Goal: Task Accomplishment & Management: Manage account settings

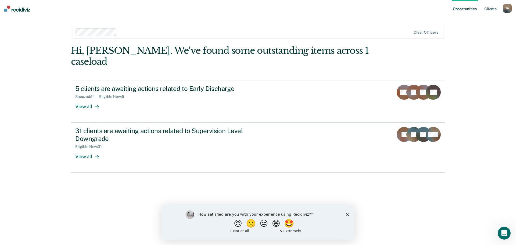
click at [349, 215] on icon "Close survey" at bounding box center [347, 214] width 3 height 3
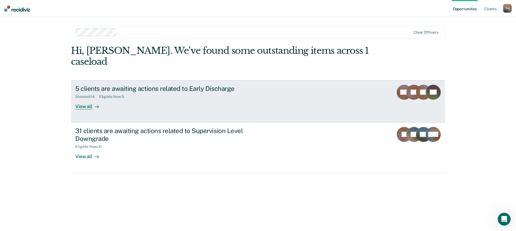
click at [85, 99] on div "View all" at bounding box center [90, 104] width 30 height 10
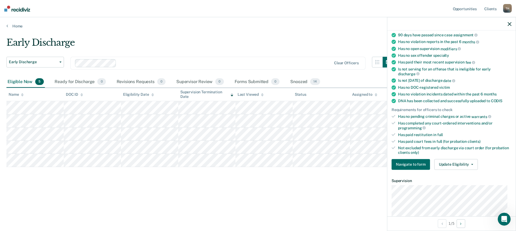
scroll to position [55, 0]
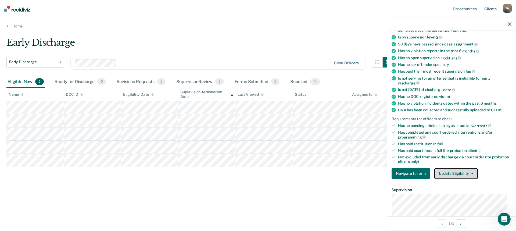
click at [471, 172] on button "Update Eligibility" at bounding box center [456, 173] width 44 height 11
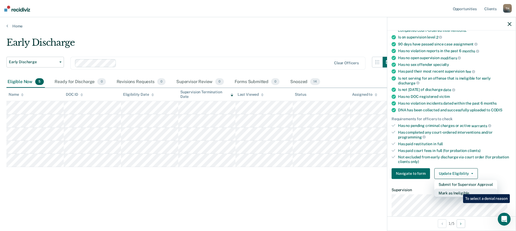
click at [459, 190] on button "Mark as Ineligible" at bounding box center [465, 192] width 63 height 9
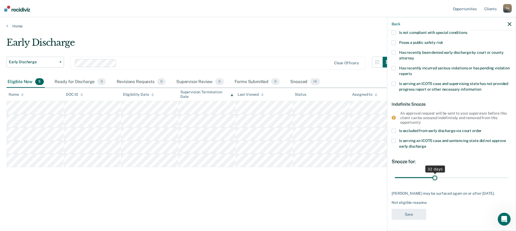
scroll to position [65, 0]
type input "32"
click at [433, 173] on input "range" at bounding box center [451, 177] width 113 height 9
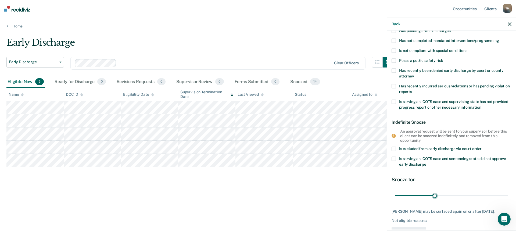
scroll to position [54, 0]
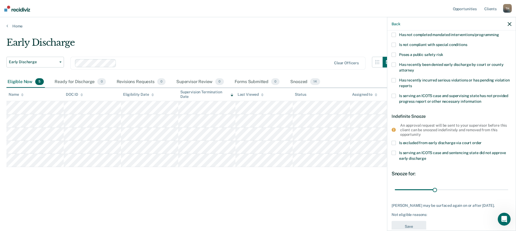
click at [394, 152] on span at bounding box center [394, 153] width 4 height 4
click at [426, 156] on input "Is serving an ICOTS case and sentencing state did not approve early discharge" at bounding box center [426, 156] width 0 height 0
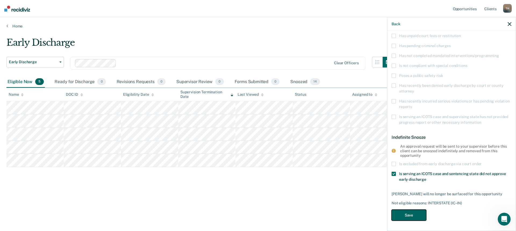
click at [410, 216] on button "Save" at bounding box center [409, 214] width 35 height 11
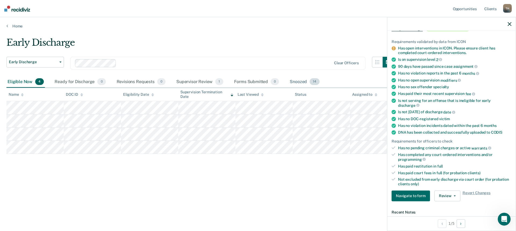
click at [297, 82] on div "Snoozed 14" at bounding box center [305, 82] width 32 height 12
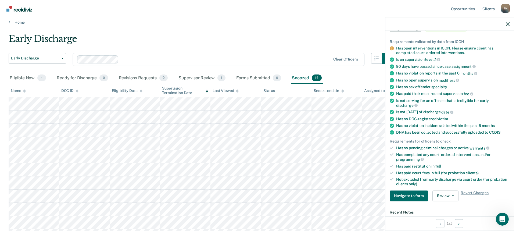
scroll to position [0, 0]
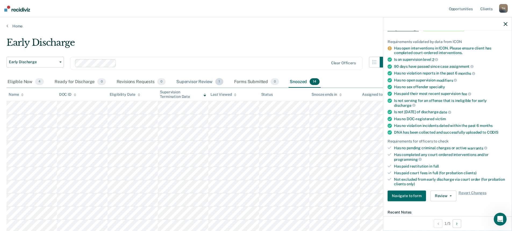
click at [191, 84] on div "Supervisor Review 1" at bounding box center [199, 82] width 49 height 12
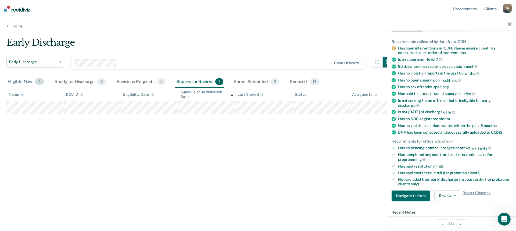
click at [13, 81] on div "Eligible Now 4" at bounding box center [25, 82] width 38 height 12
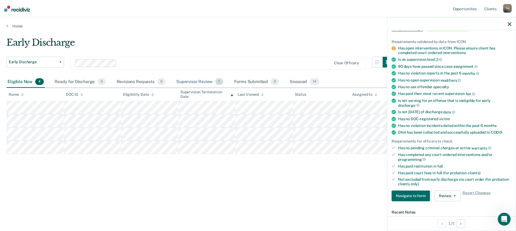
click at [193, 82] on div "Supervisor Review 1" at bounding box center [199, 82] width 49 height 12
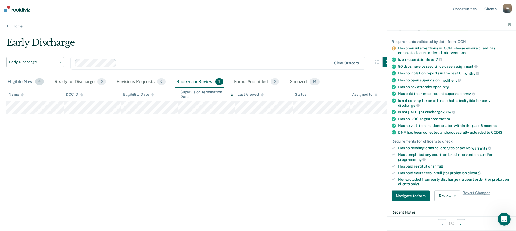
click at [25, 82] on div "Eligible Now 4" at bounding box center [25, 82] width 38 height 12
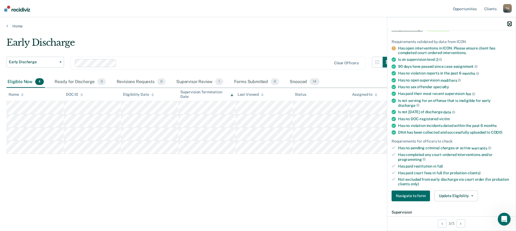
click at [509, 24] on icon "button" at bounding box center [510, 24] width 4 height 4
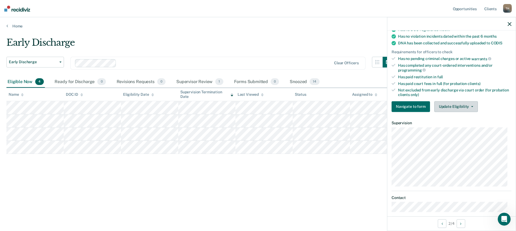
scroll to position [109, 0]
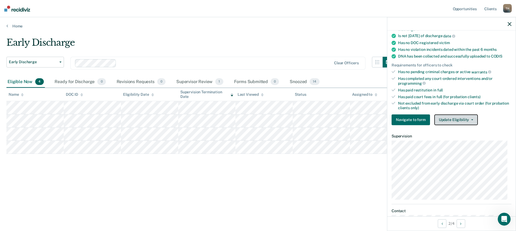
click at [472, 121] on button "Update Eligibility" at bounding box center [456, 119] width 44 height 11
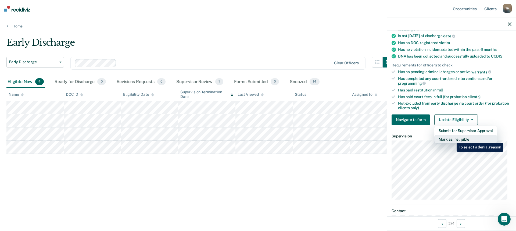
click at [453, 139] on button "Mark as Ineligible" at bounding box center [465, 139] width 63 height 9
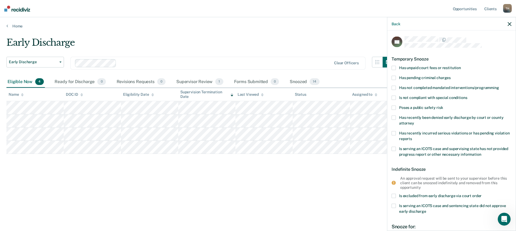
scroll to position [0, 0]
click at [393, 118] on span at bounding box center [394, 118] width 4 height 4
click at [414, 122] on input "Has recently been denied early discharge by court or county attorney" at bounding box center [414, 122] width 0 height 0
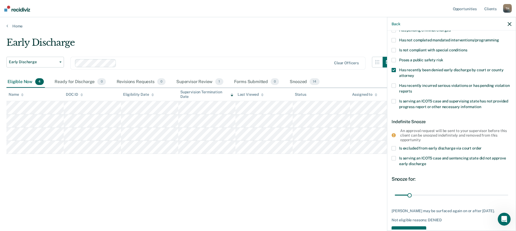
scroll to position [43, 0]
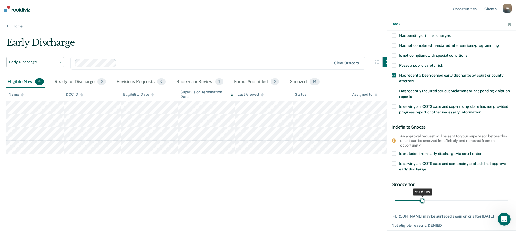
drag, startPoint x: 410, startPoint y: 201, endPoint x: 421, endPoint y: 204, distance: 11.3
click at [421, 204] on input "range" at bounding box center [451, 200] width 113 height 9
drag, startPoint x: 421, startPoint y: 202, endPoint x: 426, endPoint y: 202, distance: 5.4
type input "72"
click at [426, 202] on input "range" at bounding box center [451, 200] width 113 height 9
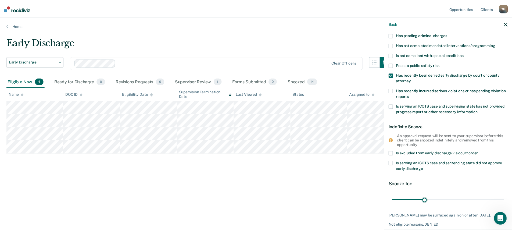
scroll to position [0, 0]
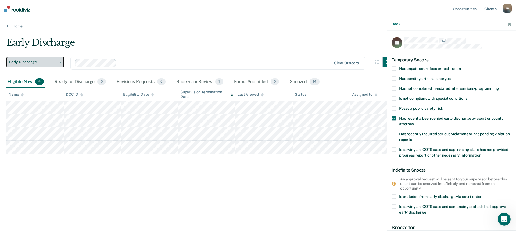
click at [61, 63] on button "Early Discharge" at bounding box center [35, 62] width 58 height 11
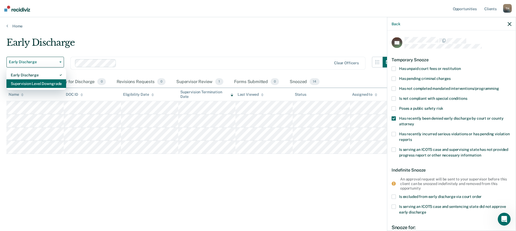
click at [45, 84] on div "Supervision Level Downgrade" at bounding box center [36, 83] width 51 height 9
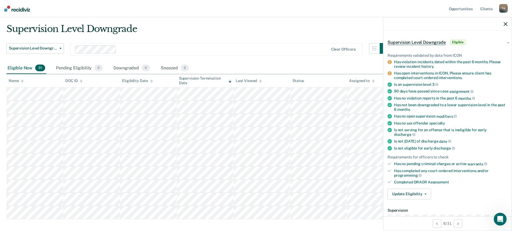
scroll to position [27, 0]
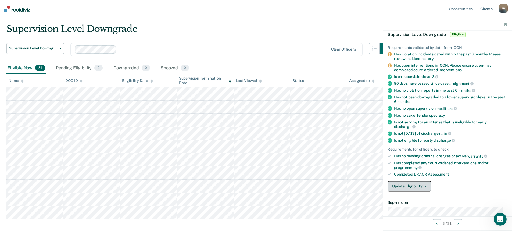
click at [425, 185] on icon "button" at bounding box center [425, 185] width 2 height 1
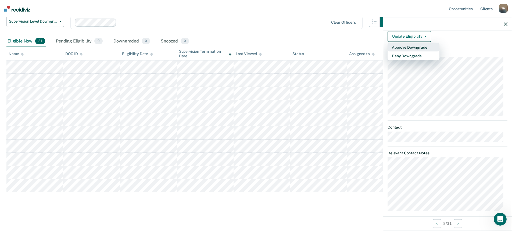
scroll to position [181, 0]
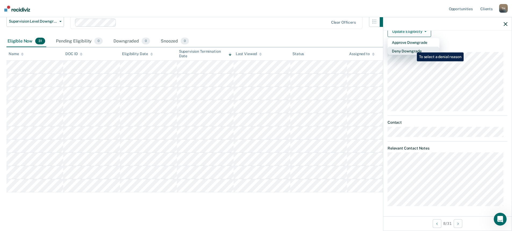
click at [413, 48] on button "Deny Downgrade" at bounding box center [414, 50] width 52 height 9
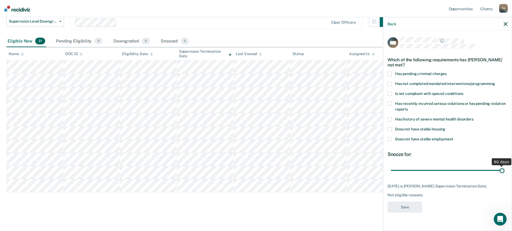
drag, startPoint x: 447, startPoint y: 169, endPoint x: 512, endPoint y: 169, distance: 64.2
click at [504, 169] on input "range" at bounding box center [447, 170] width 113 height 9
drag, startPoint x: 503, startPoint y: 171, endPoint x: 446, endPoint y: 175, distance: 57.1
type input "30"
click at [446, 175] on input "range" at bounding box center [447, 170] width 113 height 9
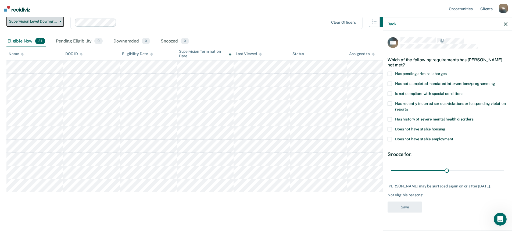
click at [61, 21] on icon "button" at bounding box center [60, 21] width 2 height 1
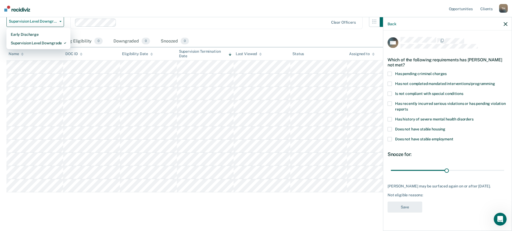
click at [162, 26] on div at bounding box center [202, 23] width 254 height 8
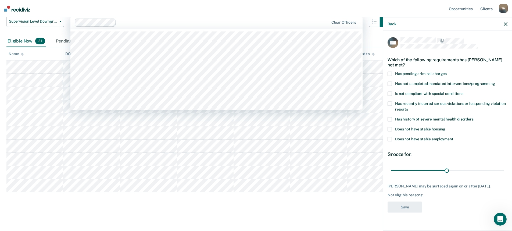
click at [150, 8] on nav "Opportunities Client s [PERSON_NAME] T H Profile How it works Log Out" at bounding box center [256, 8] width 512 height 17
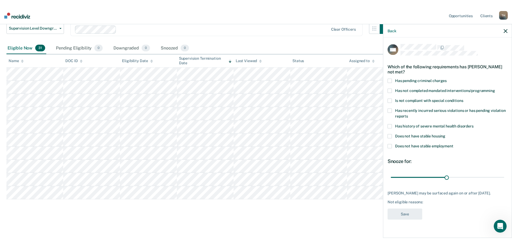
scroll to position [27, 0]
